Goal: Task Accomplishment & Management: Use online tool/utility

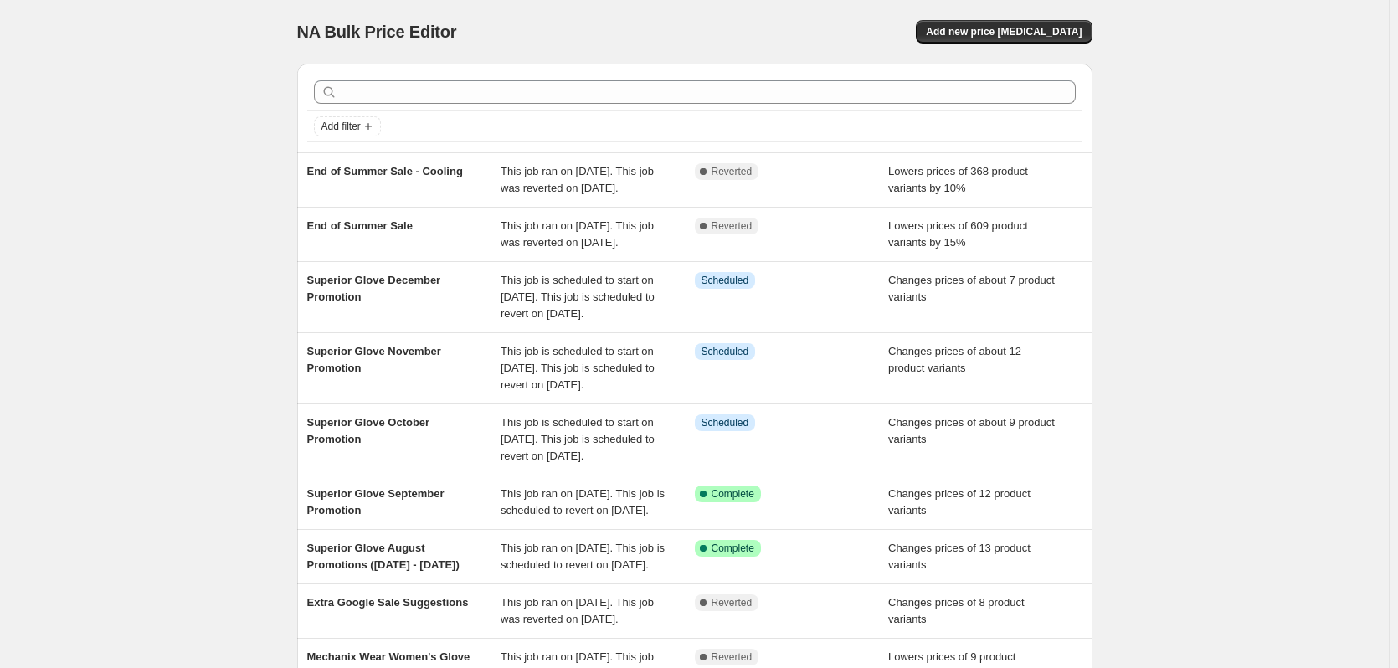
click at [1052, 19] on div "NA Bulk Price Editor. This page is ready NA Bulk Price Editor Add new price [ME…" at bounding box center [694, 32] width 795 height 64
click at [1052, 29] on span "Add new price [MEDICAL_DATA]" at bounding box center [1004, 31] width 156 height 13
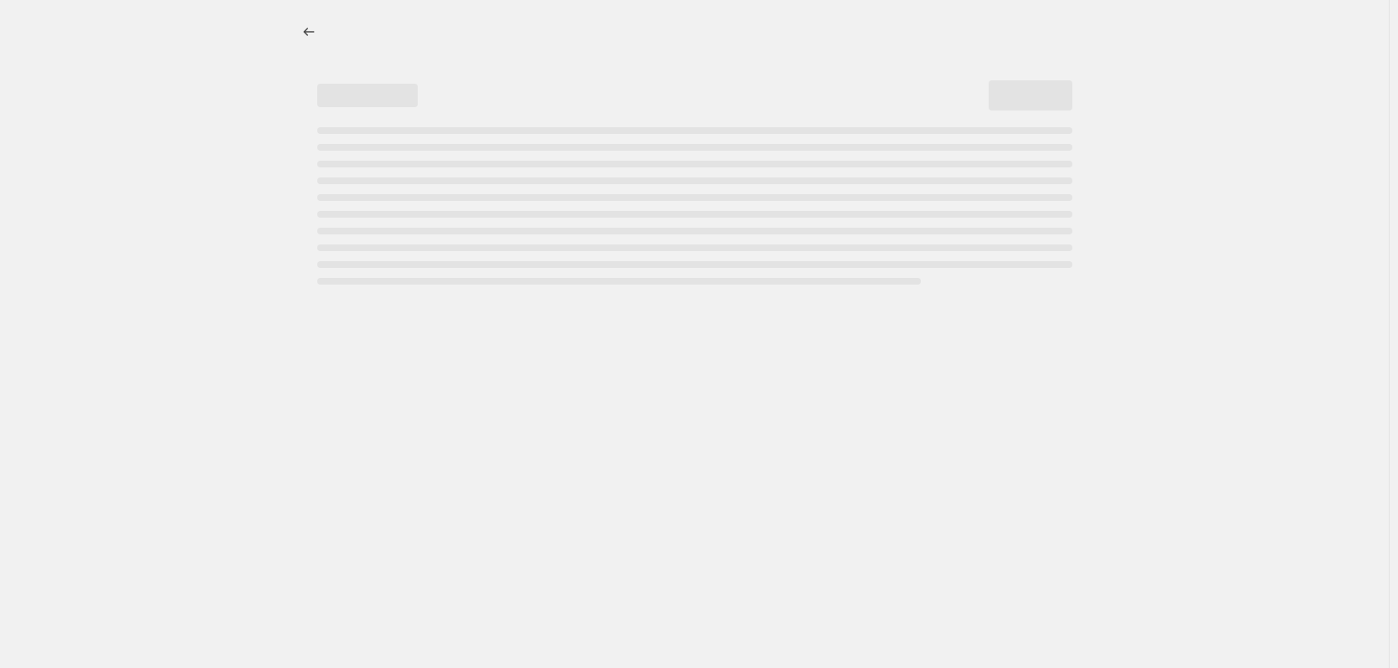
select select "percentage"
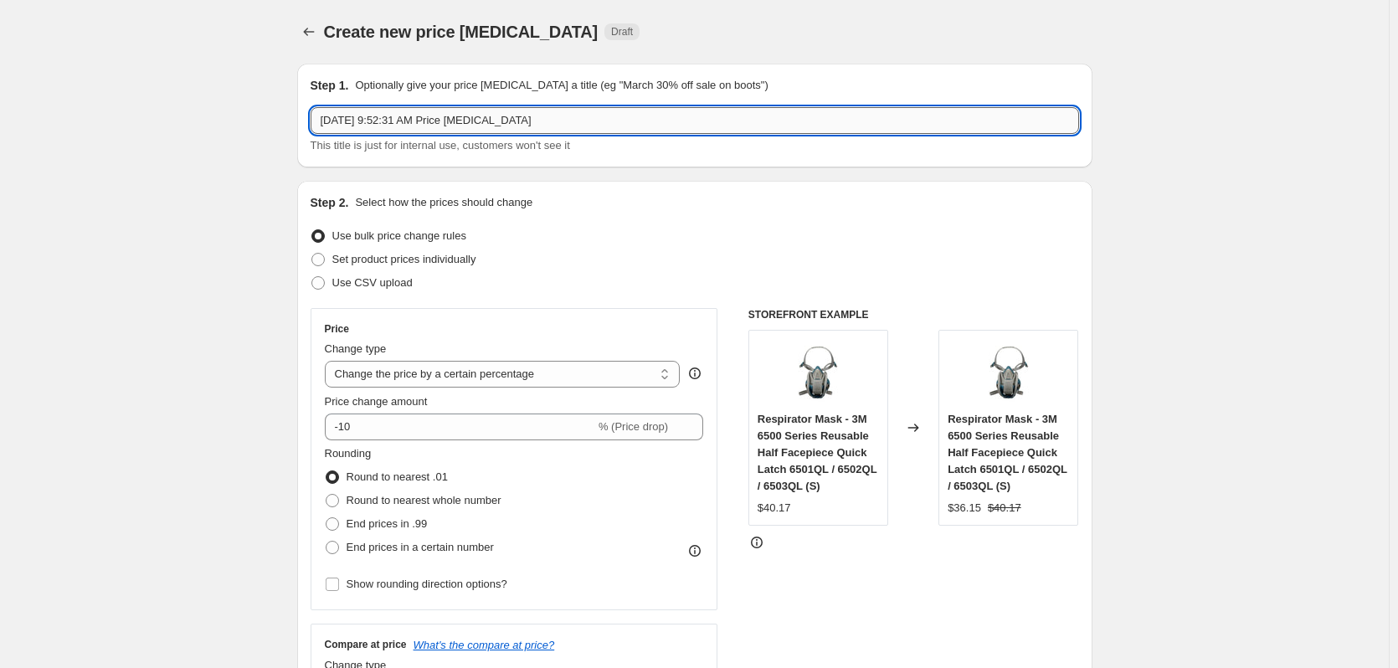
click at [546, 121] on input "[DATE] 9:52:31 AM Price [MEDICAL_DATA]" at bounding box center [695, 120] width 769 height 27
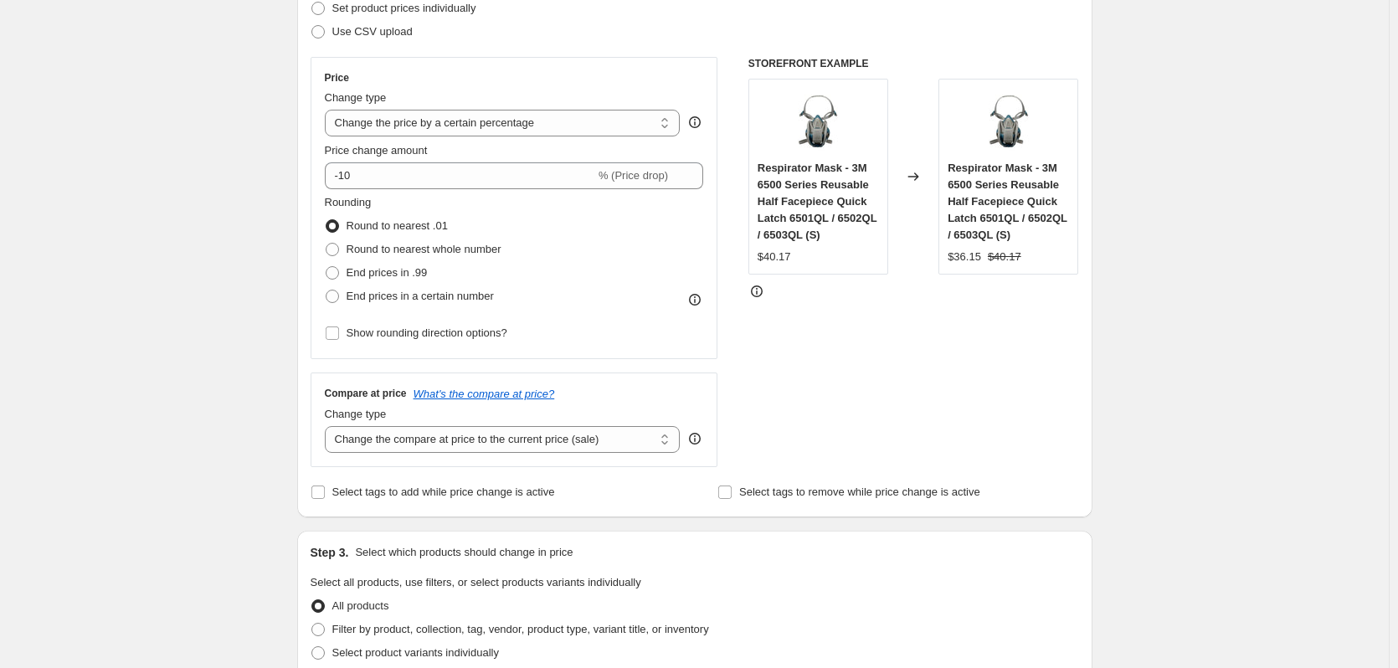
scroll to position [167, 0]
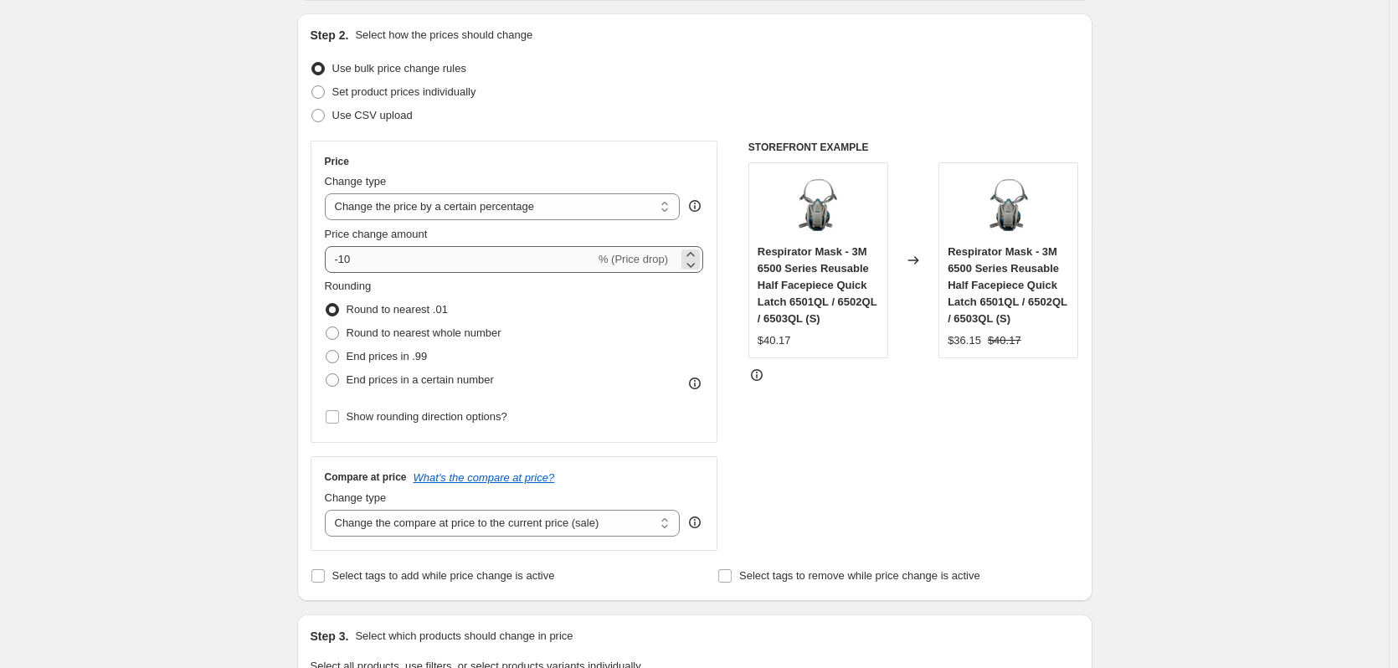
type input "Mechanix Wear Leather Glove Sale"
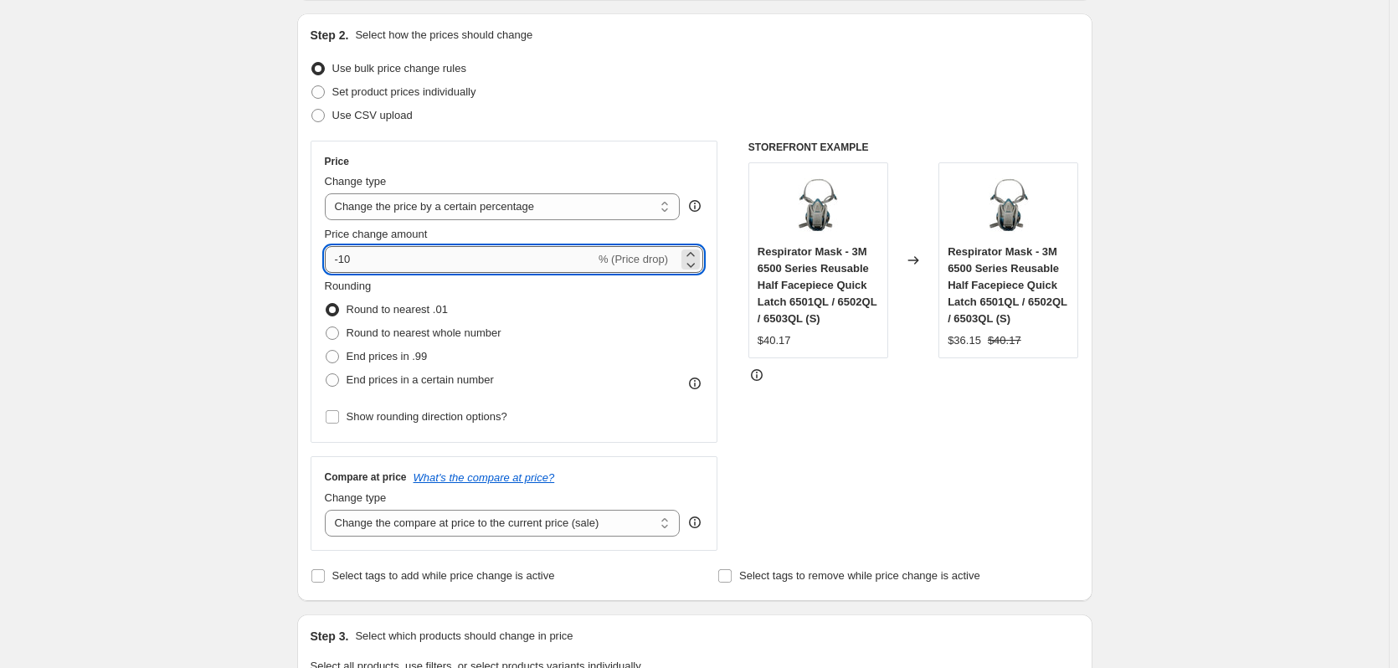
click at [378, 264] on input "-10" at bounding box center [460, 259] width 270 height 27
type input "-1"
type input "-20"
click at [280, 273] on div "Create new price [MEDICAL_DATA]. This page is ready Create new price [MEDICAL_D…" at bounding box center [695, 680] width 836 height 1695
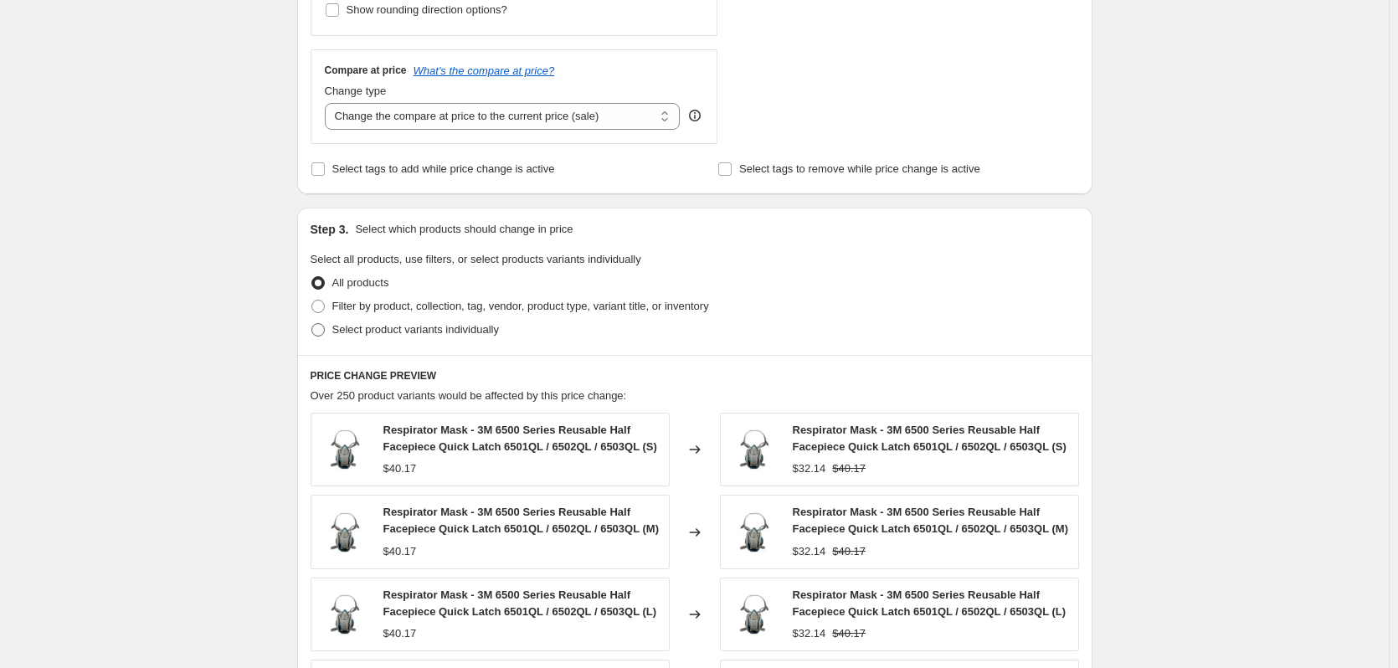
scroll to position [586, 0]
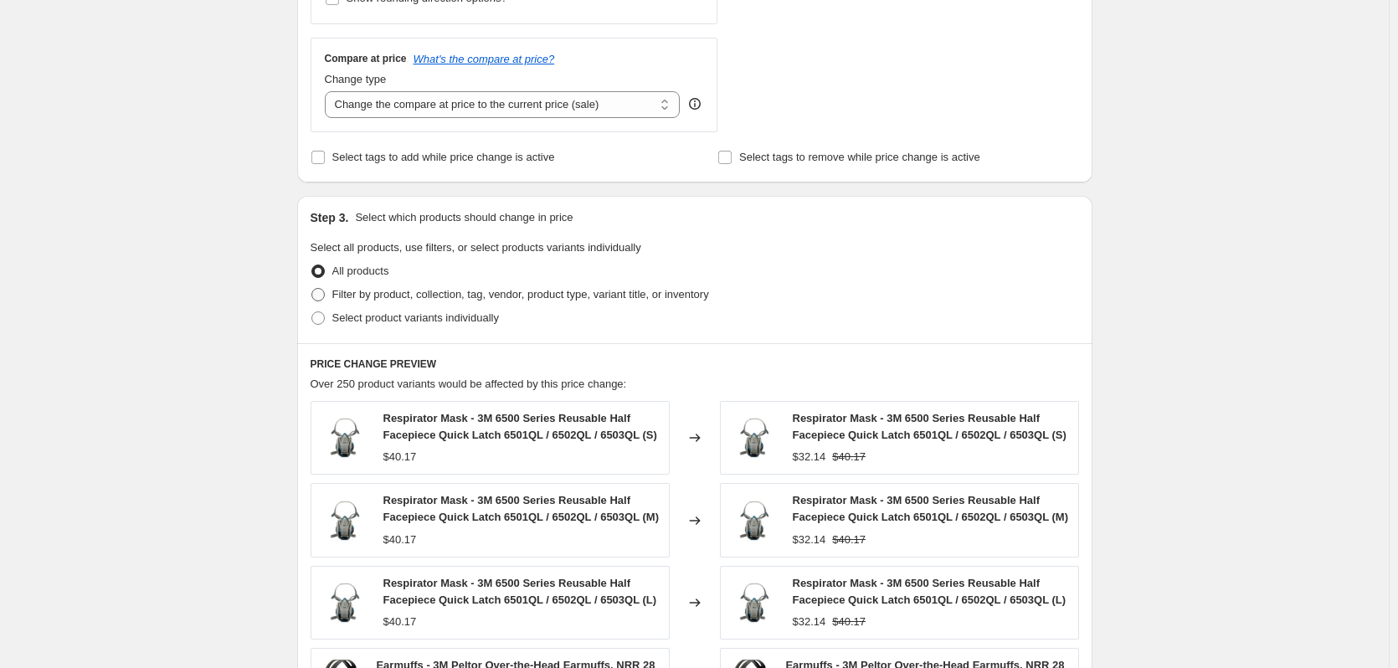
click at [325, 301] on span at bounding box center [317, 294] width 13 height 13
click at [312, 289] on input "Filter by product, collection, tag, vendor, product type, variant title, or inv…" at bounding box center [311, 288] width 1 height 1
radio input "true"
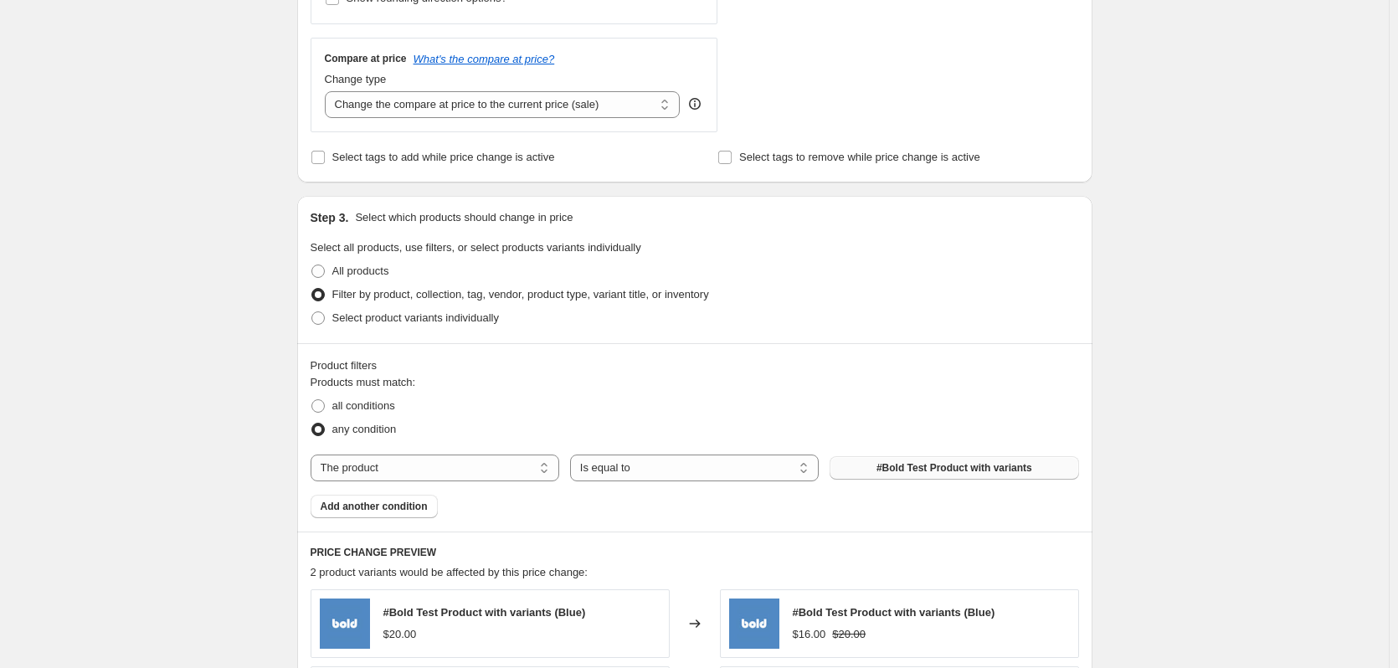
click at [931, 465] on span "#Bold Test Product with variants" at bounding box center [955, 467] width 156 height 13
click at [548, 463] on select "The product The product's collection The product's tag The product's vendor The…" at bounding box center [435, 468] width 249 height 27
select select "collection"
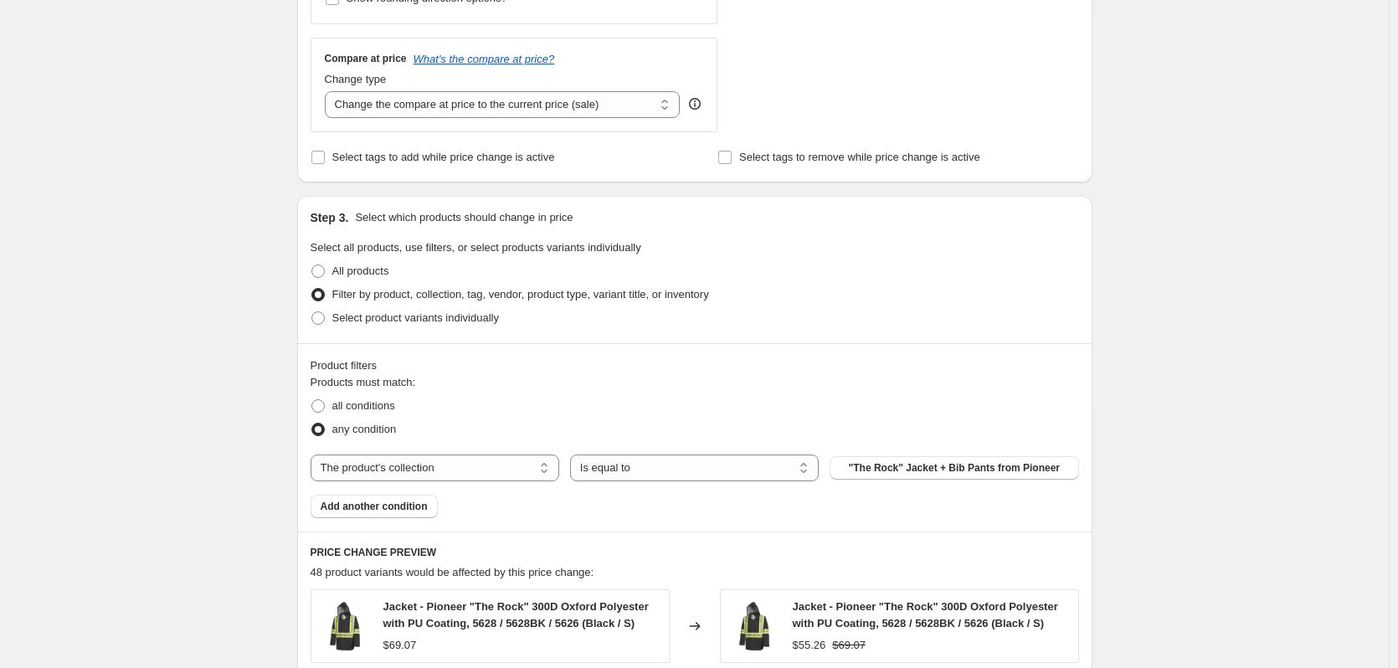
click at [963, 470] on span ""The Rock" Jacket + Bib Pants from Pioneer" at bounding box center [954, 467] width 211 height 13
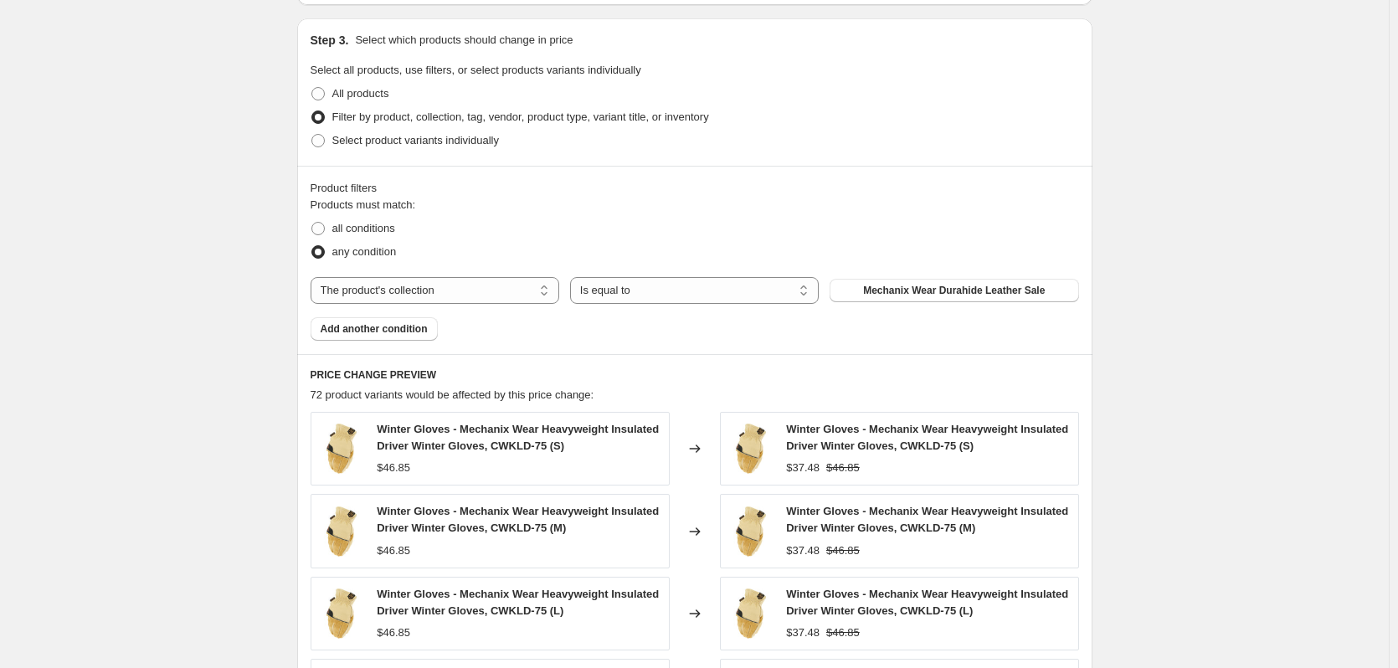
scroll to position [837, 0]
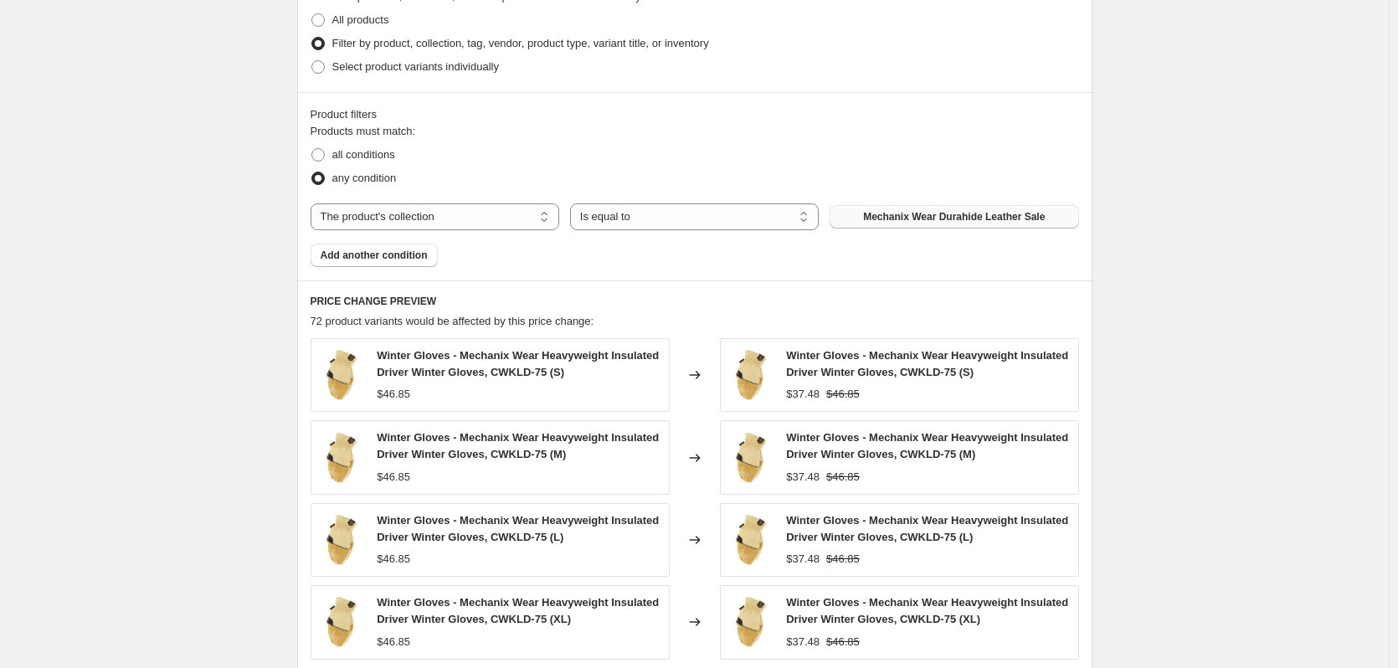
click at [993, 228] on button "Mechanix Wear Durahide Leather Sale" at bounding box center [954, 216] width 249 height 23
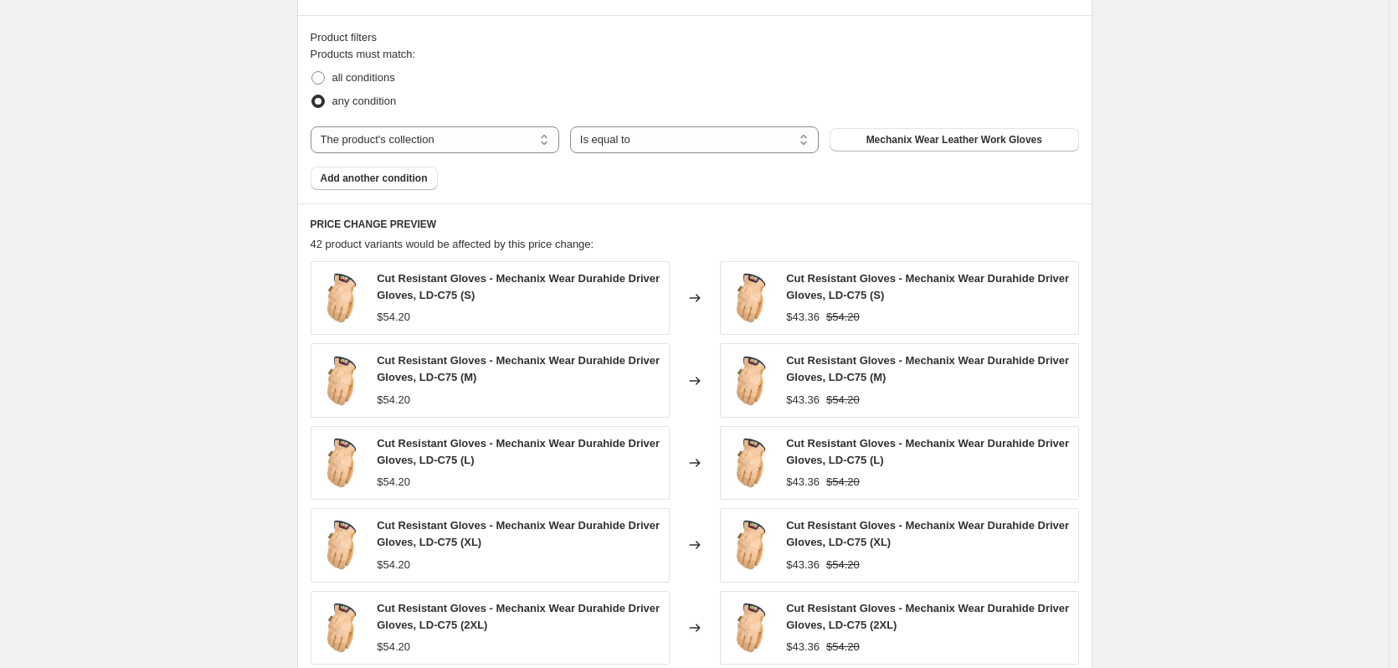
scroll to position [1221, 0]
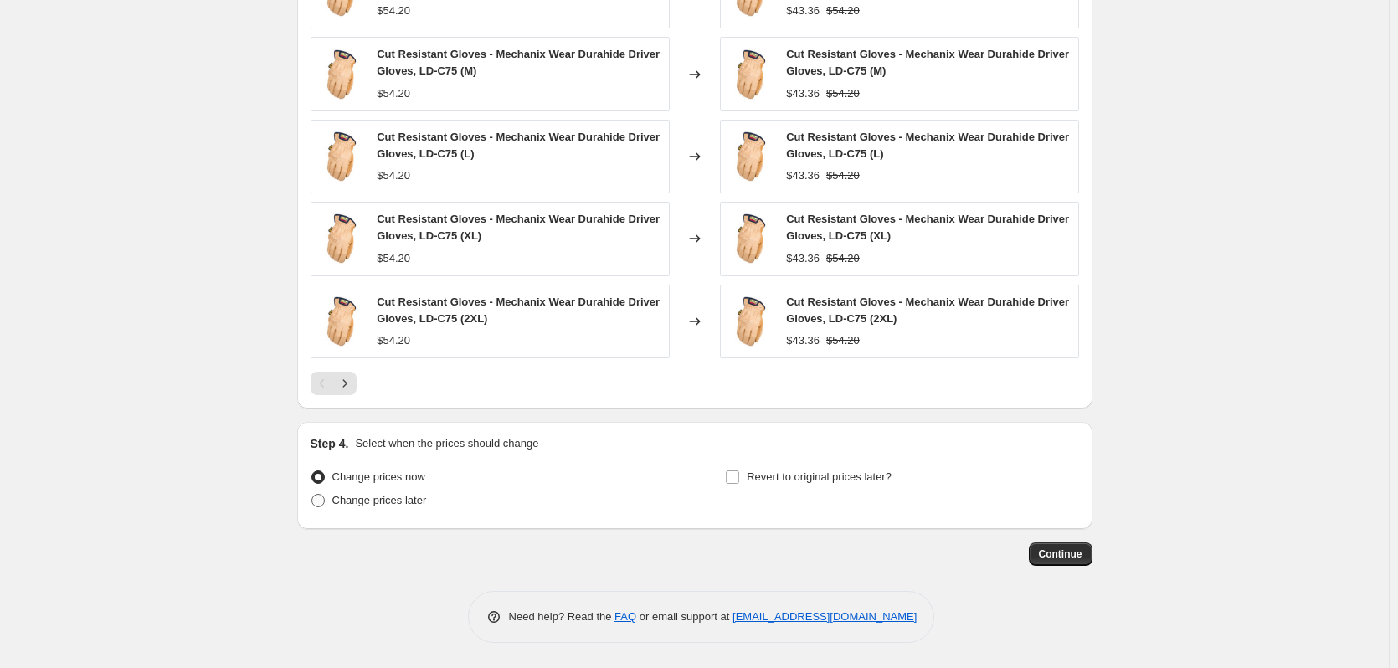
click at [346, 506] on span "Change prices later" at bounding box center [379, 500] width 95 height 13
click at [312, 495] on input "Change prices later" at bounding box center [311, 494] width 1 height 1
radio input "true"
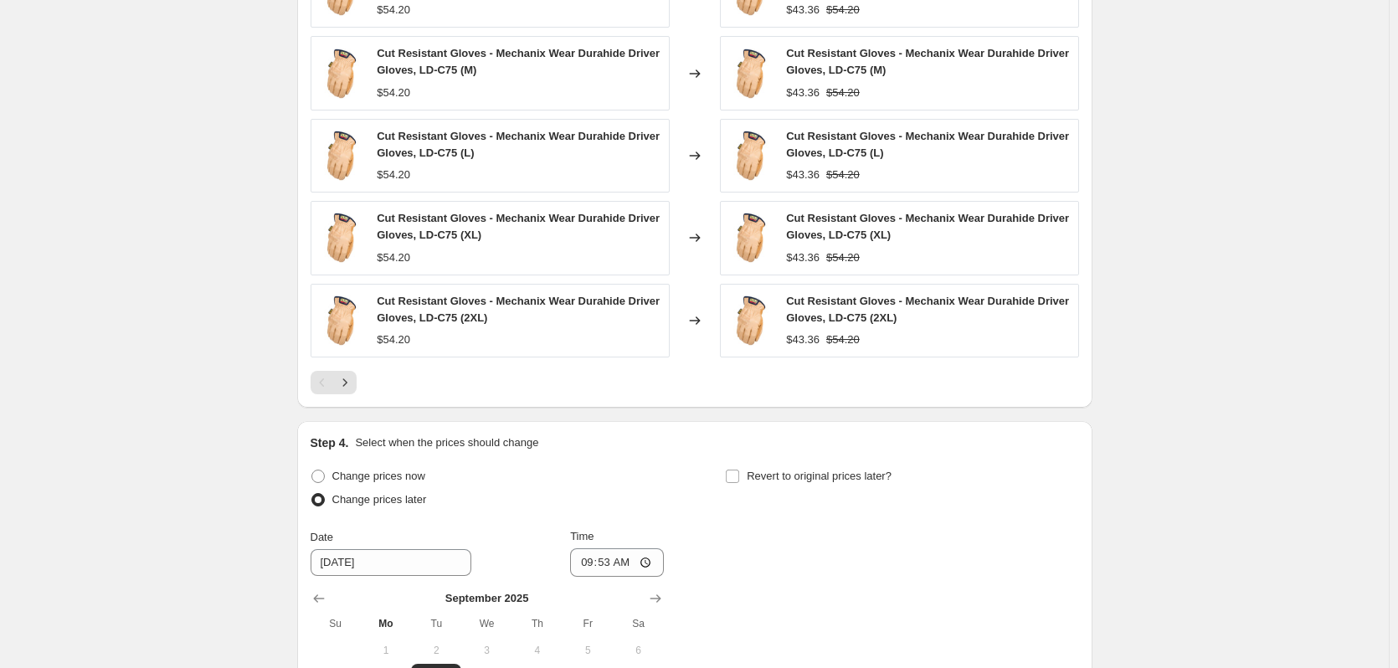
scroll to position [1508, 0]
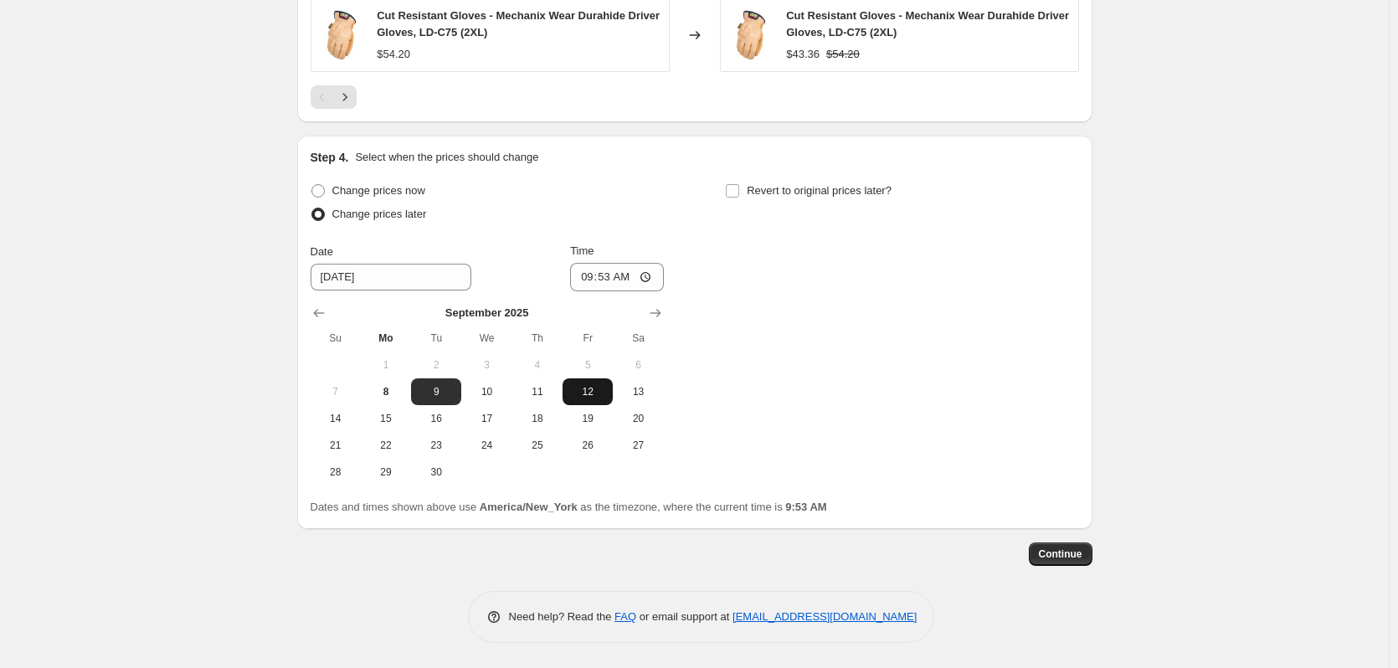
click at [599, 389] on span "12" at bounding box center [587, 391] width 37 height 13
type input "[DATE]"
drag, startPoint x: 592, startPoint y: 272, endPoint x: 602, endPoint y: 271, distance: 10.1
click at [591, 272] on input "09:53" at bounding box center [617, 277] width 94 height 28
type input "01:00"
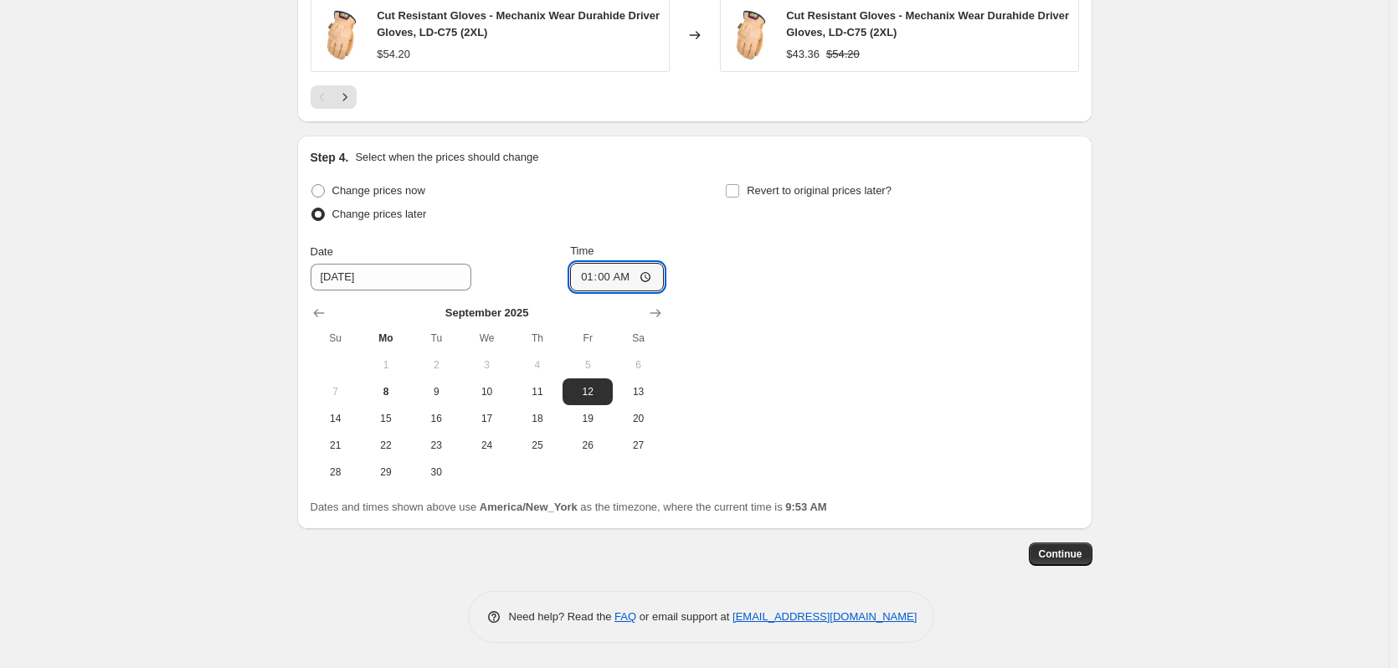
click at [639, 221] on div "Change prices later" at bounding box center [487, 214] width 353 height 23
click at [789, 181] on label "Revert to original prices later?" at bounding box center [808, 190] width 167 height 23
click at [739, 184] on input "Revert to original prices later?" at bounding box center [732, 190] width 13 height 13
checkbox input "true"
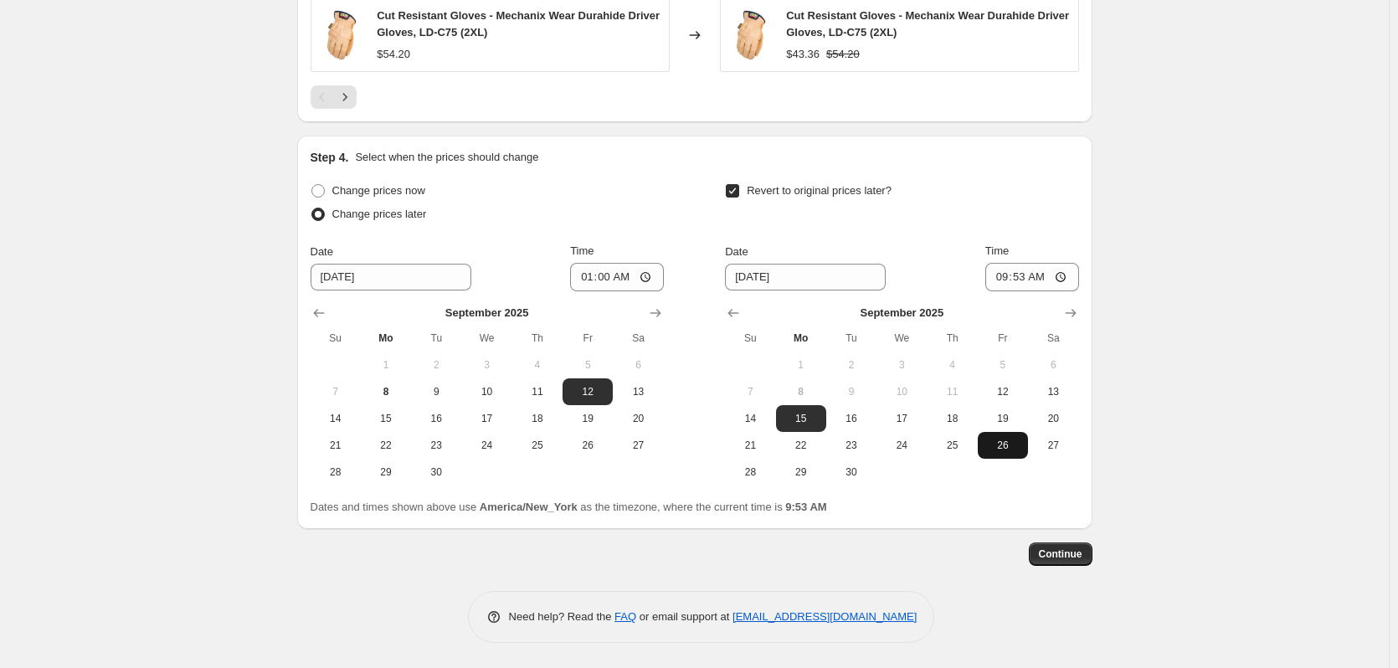
click at [1013, 450] on span "26" at bounding box center [1003, 445] width 37 height 13
type input "[DATE]"
click at [1026, 274] on input "09:53" at bounding box center [1032, 277] width 94 height 28
click at [1001, 275] on input "09:53" at bounding box center [1032, 277] width 94 height 28
type input "23:59"
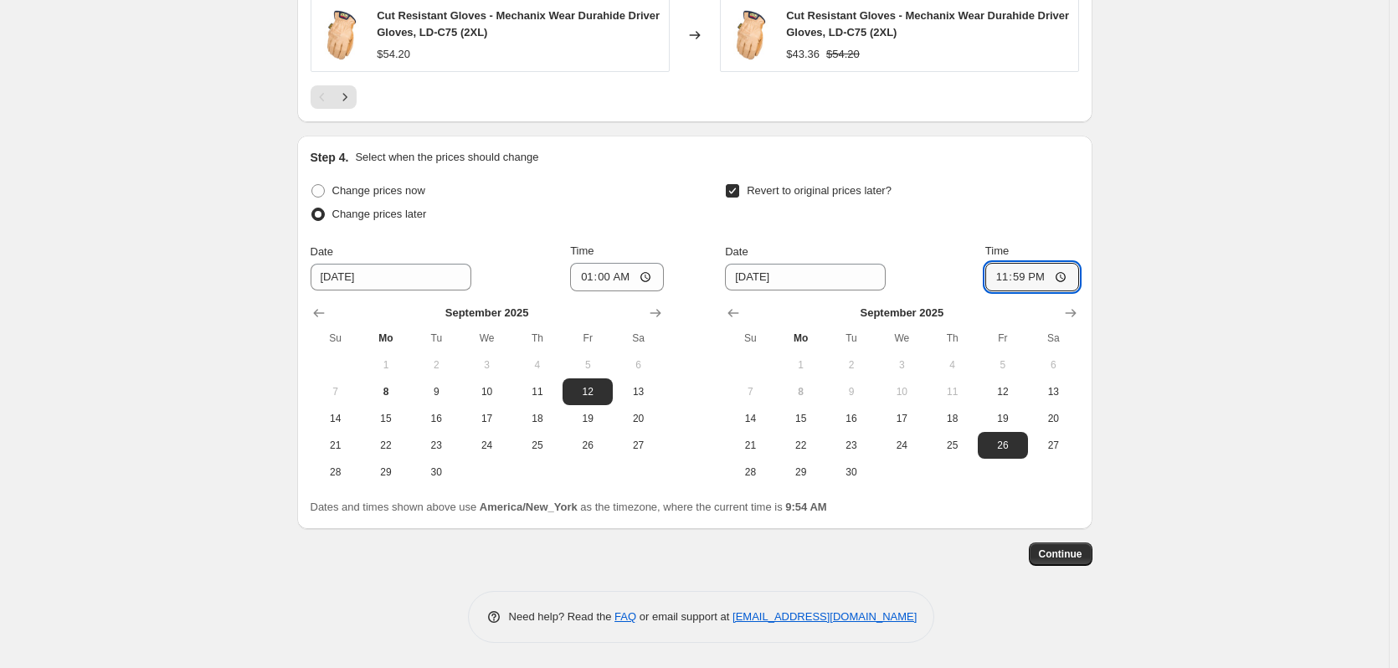
click at [1056, 203] on div "Revert to original prices later?" at bounding box center [901, 204] width 353 height 50
click at [1080, 563] on button "Continue" at bounding box center [1061, 553] width 64 height 23
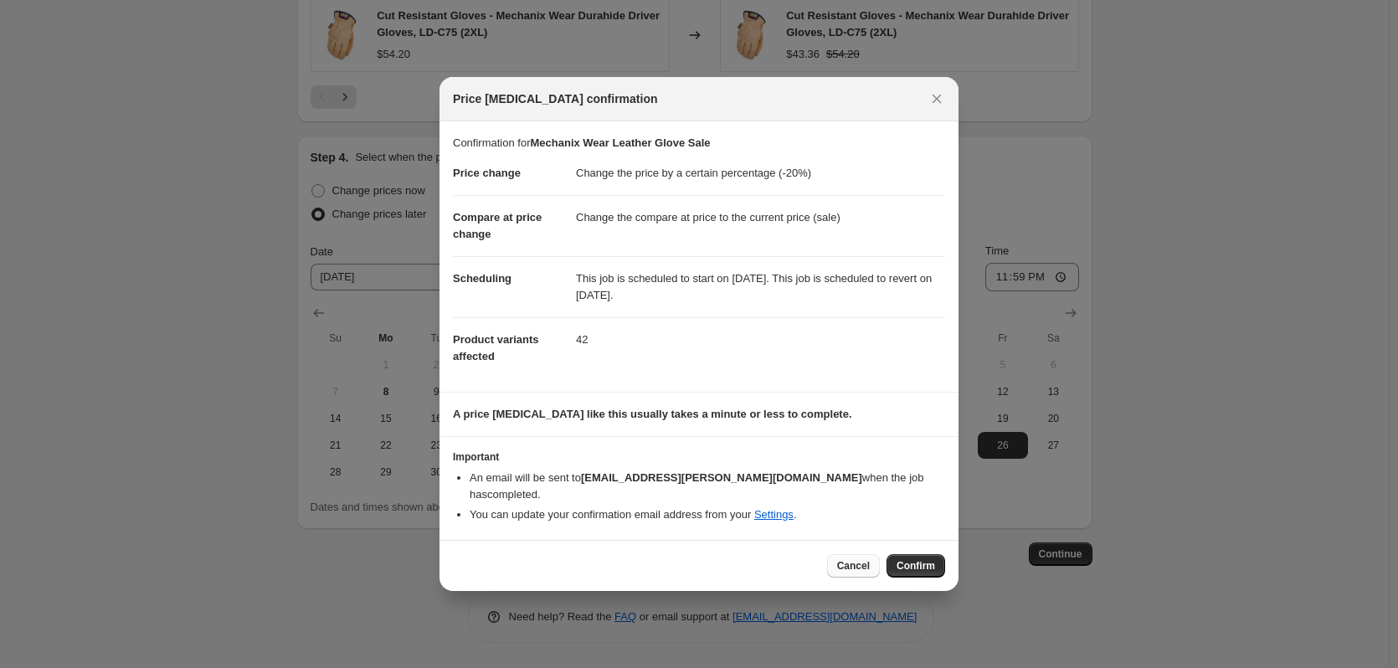
click at [838, 558] on button "Cancel" at bounding box center [853, 565] width 53 height 23
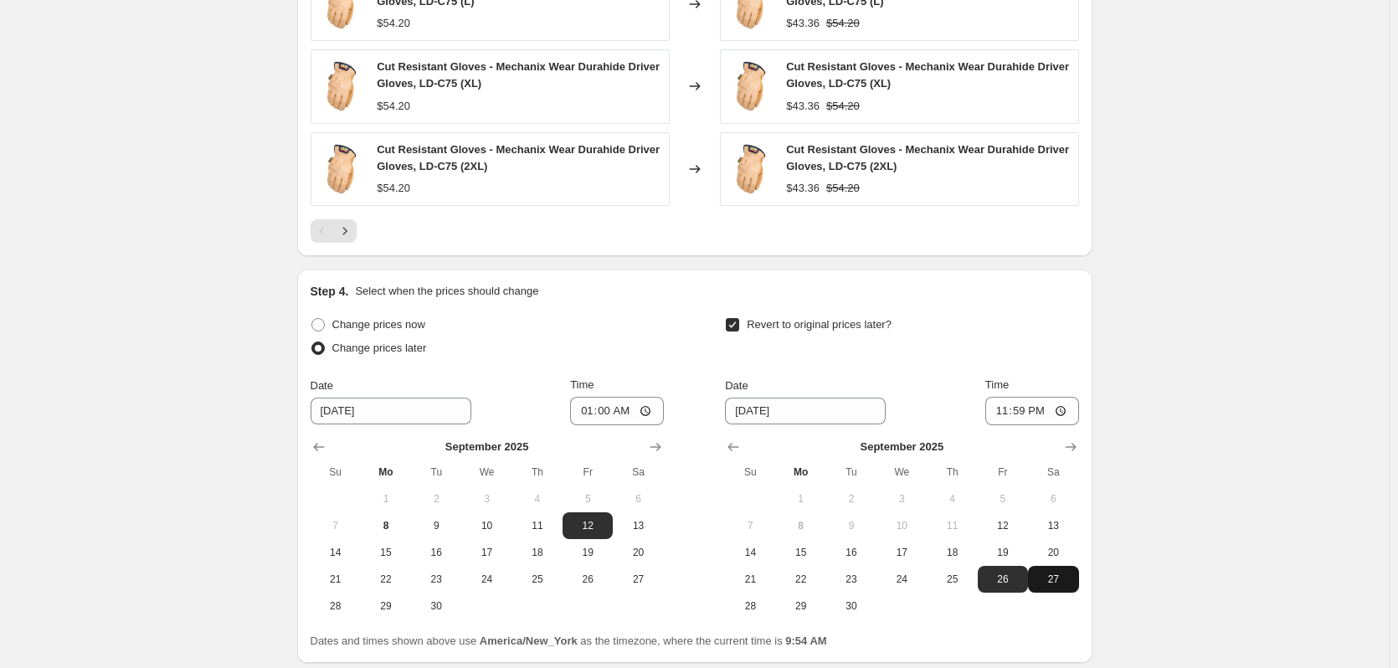
scroll to position [1508, 0]
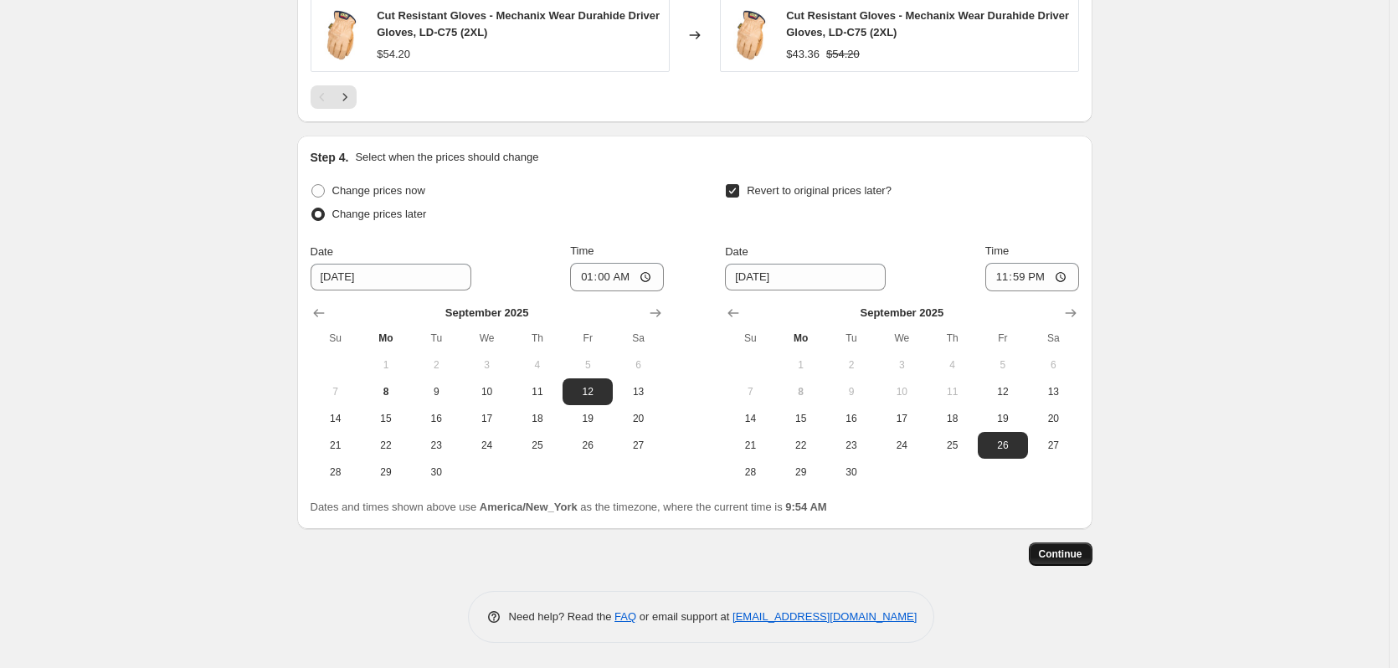
click at [1067, 554] on span "Continue" at bounding box center [1061, 554] width 44 height 13
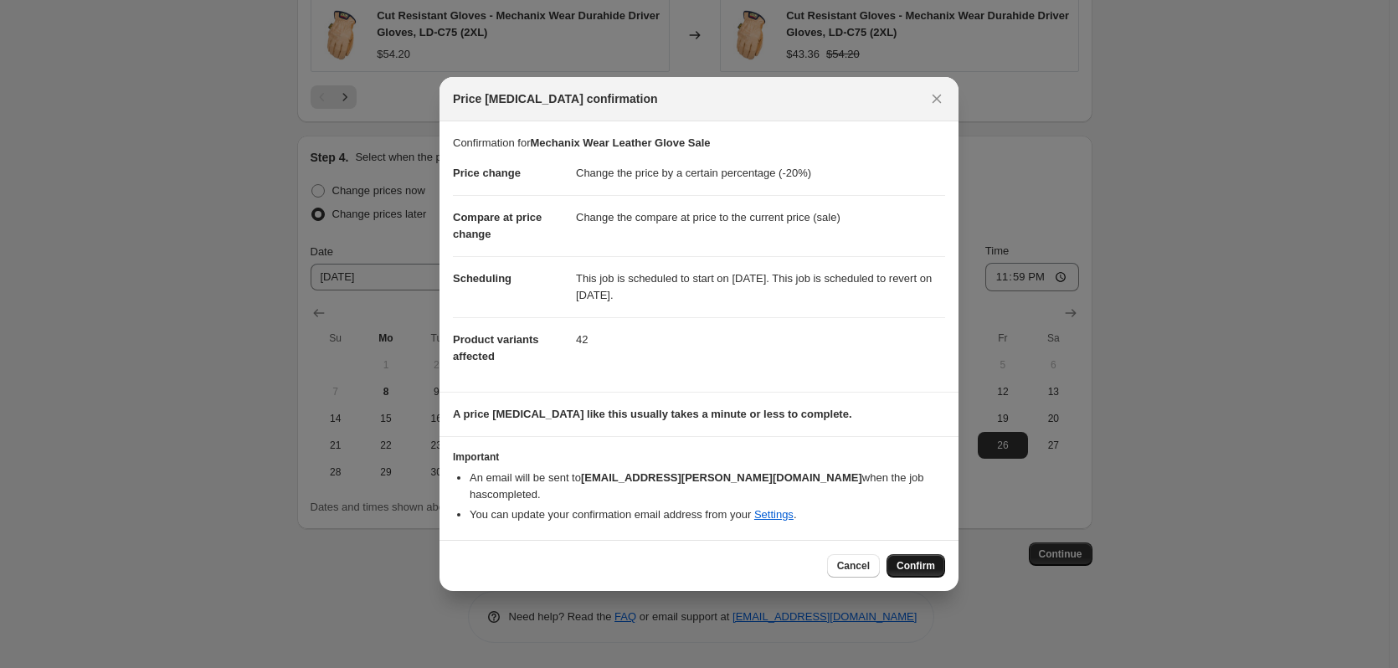
click at [936, 554] on button "Confirm" at bounding box center [916, 565] width 59 height 23
